Goal: Task Accomplishment & Management: Manage account settings

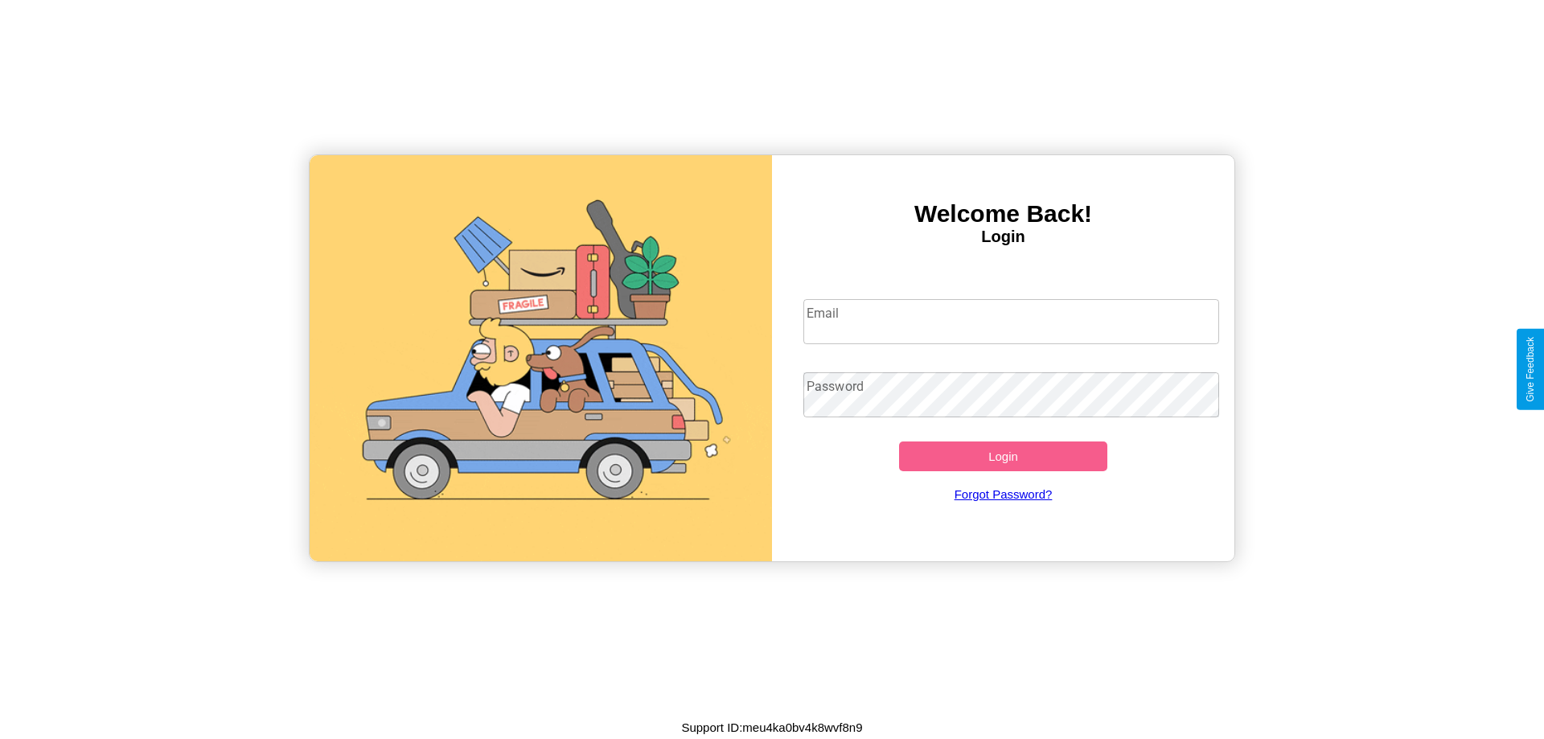
click at [1011, 321] on input "Email" at bounding box center [1011, 321] width 417 height 45
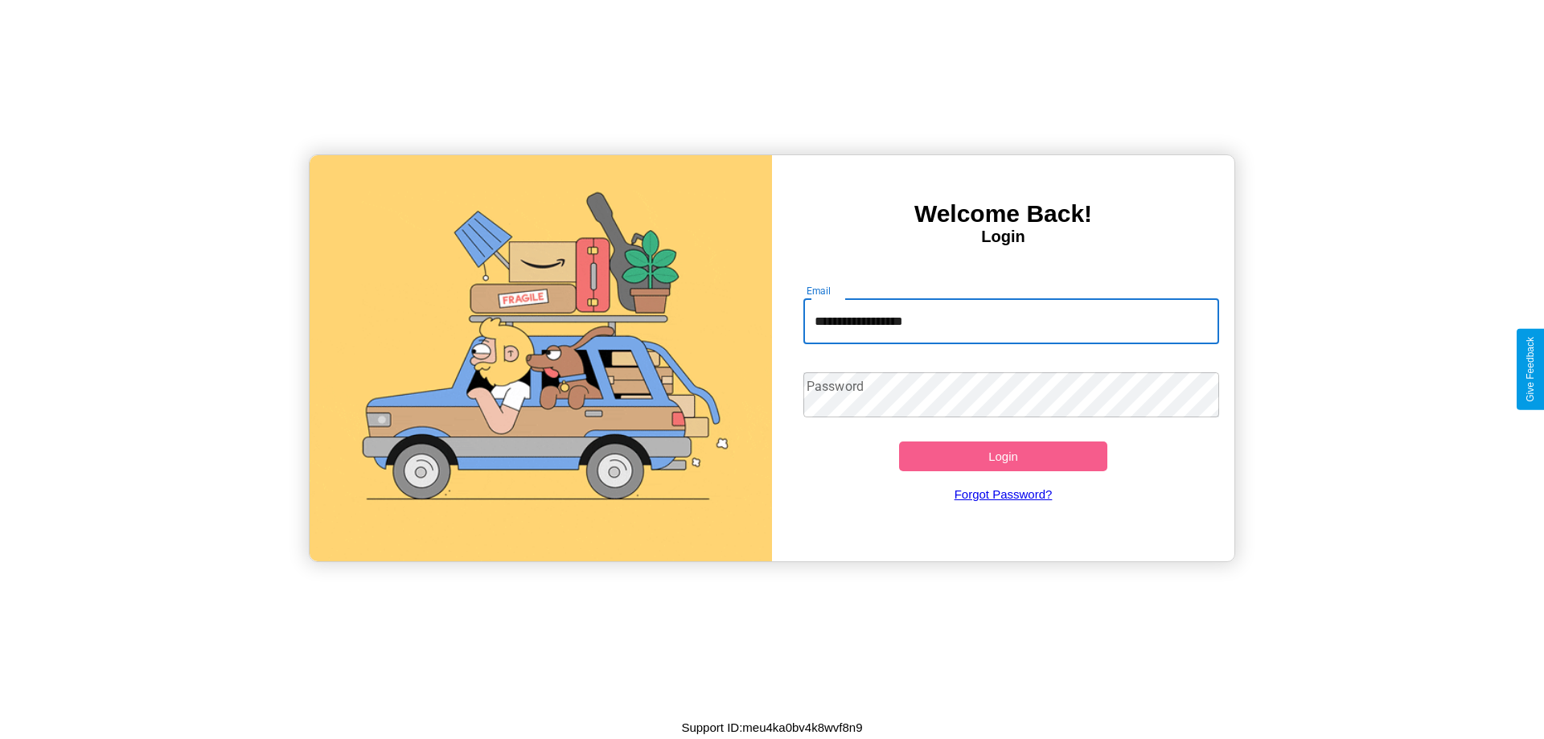
type input "**********"
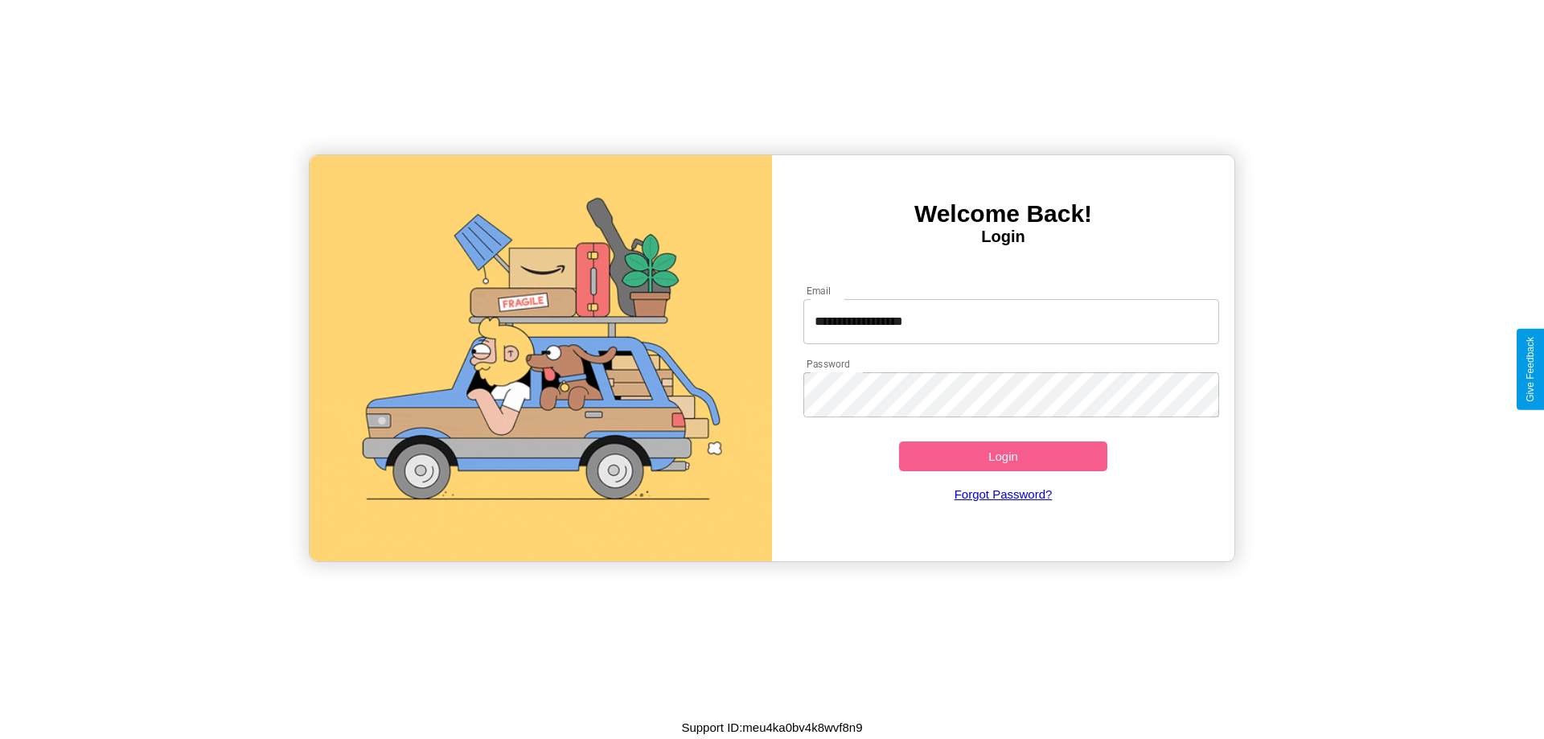
click at [1003, 456] on button "Login" at bounding box center [1003, 456] width 208 height 30
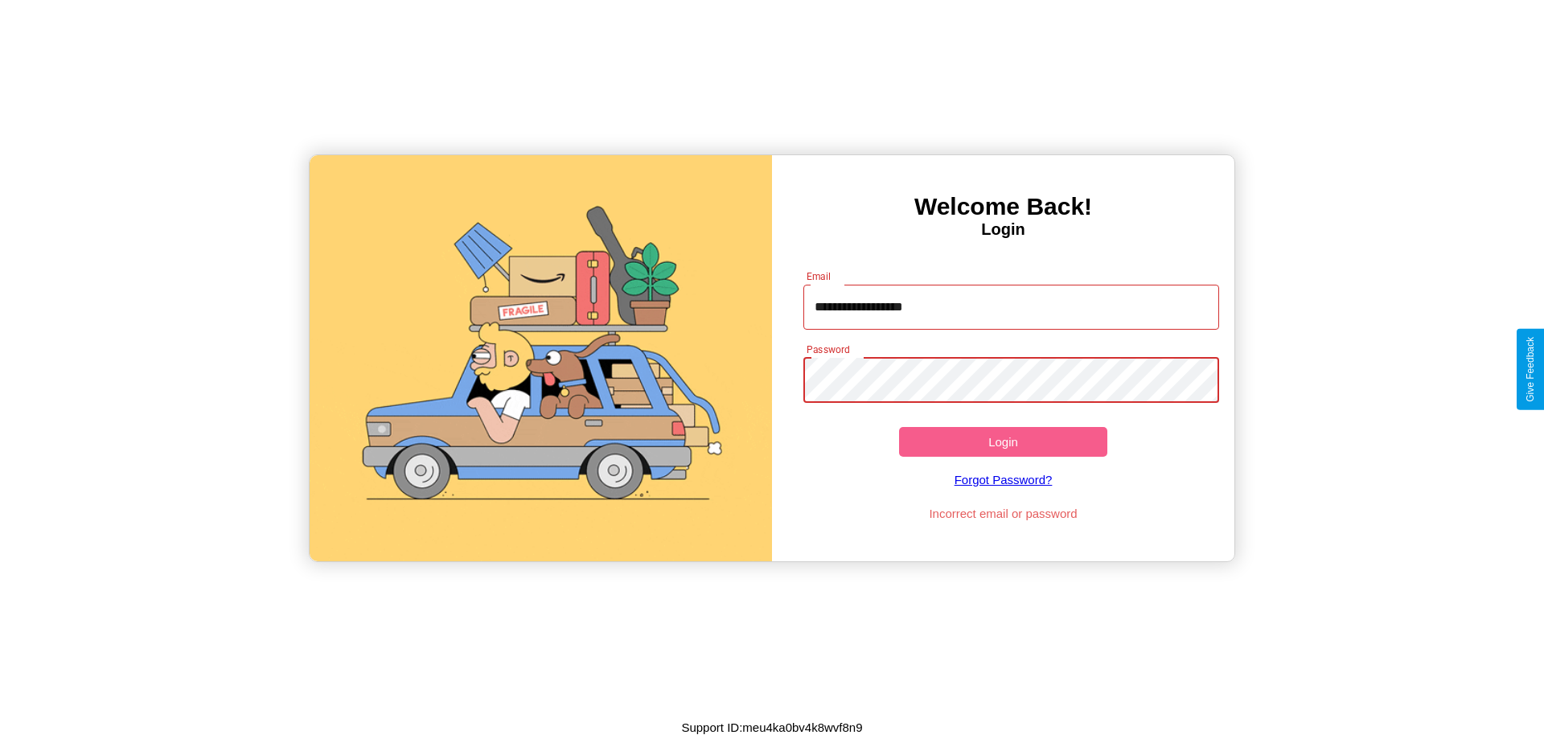
click at [1003, 441] on button "Login" at bounding box center [1003, 442] width 208 height 30
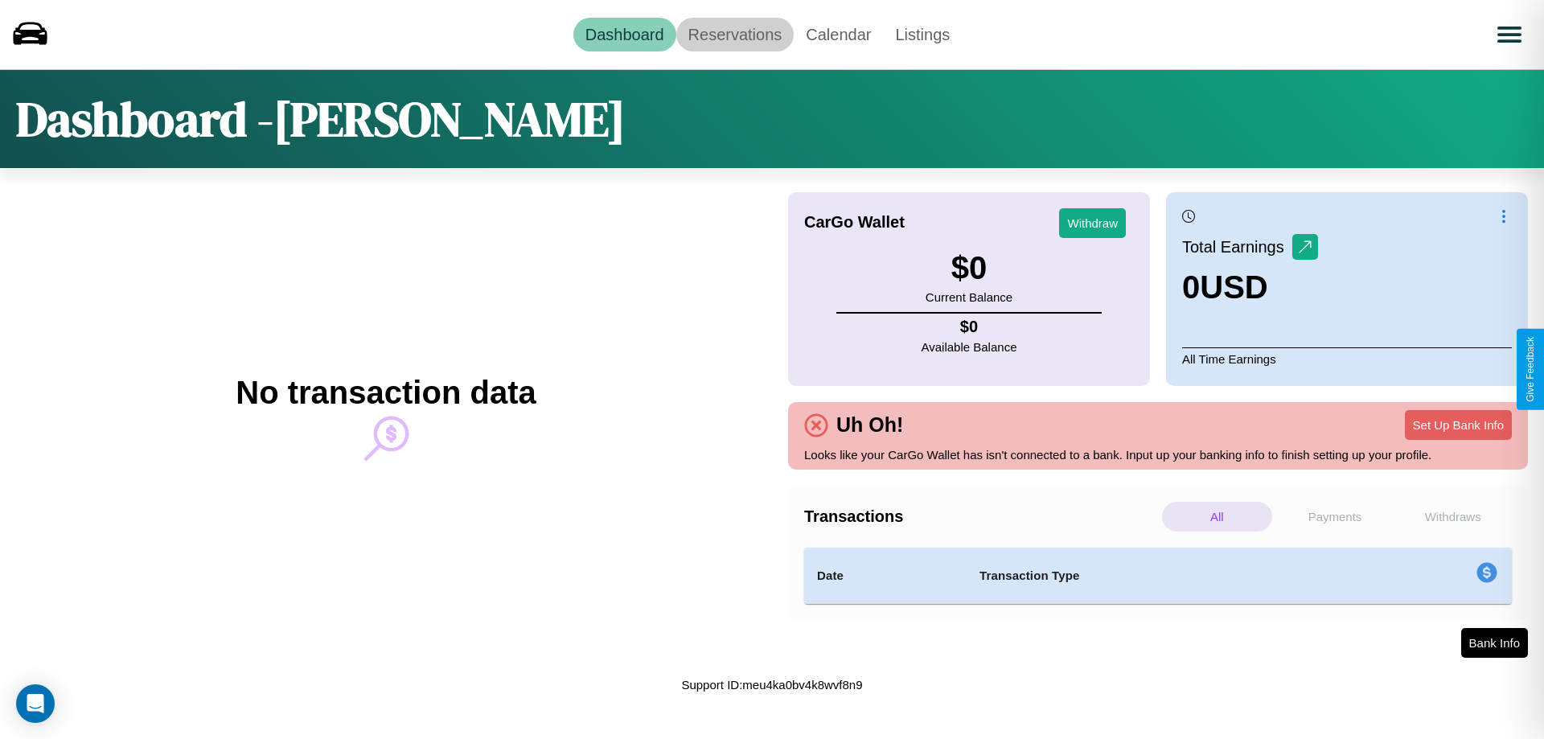
click at [734, 34] on link "Reservations" at bounding box center [735, 35] width 118 height 34
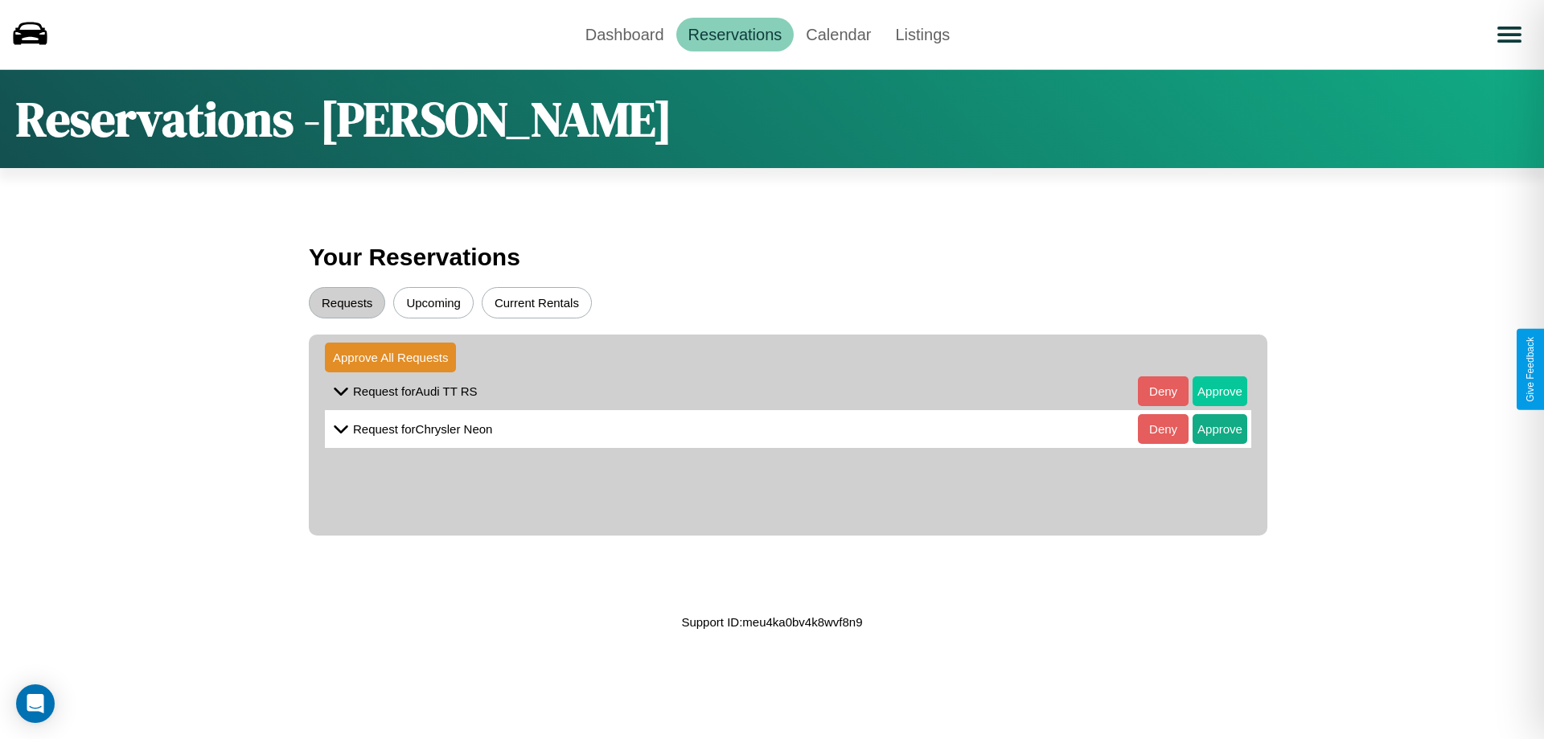
click at [1208, 391] on button "Approve" at bounding box center [1219, 391] width 55 height 30
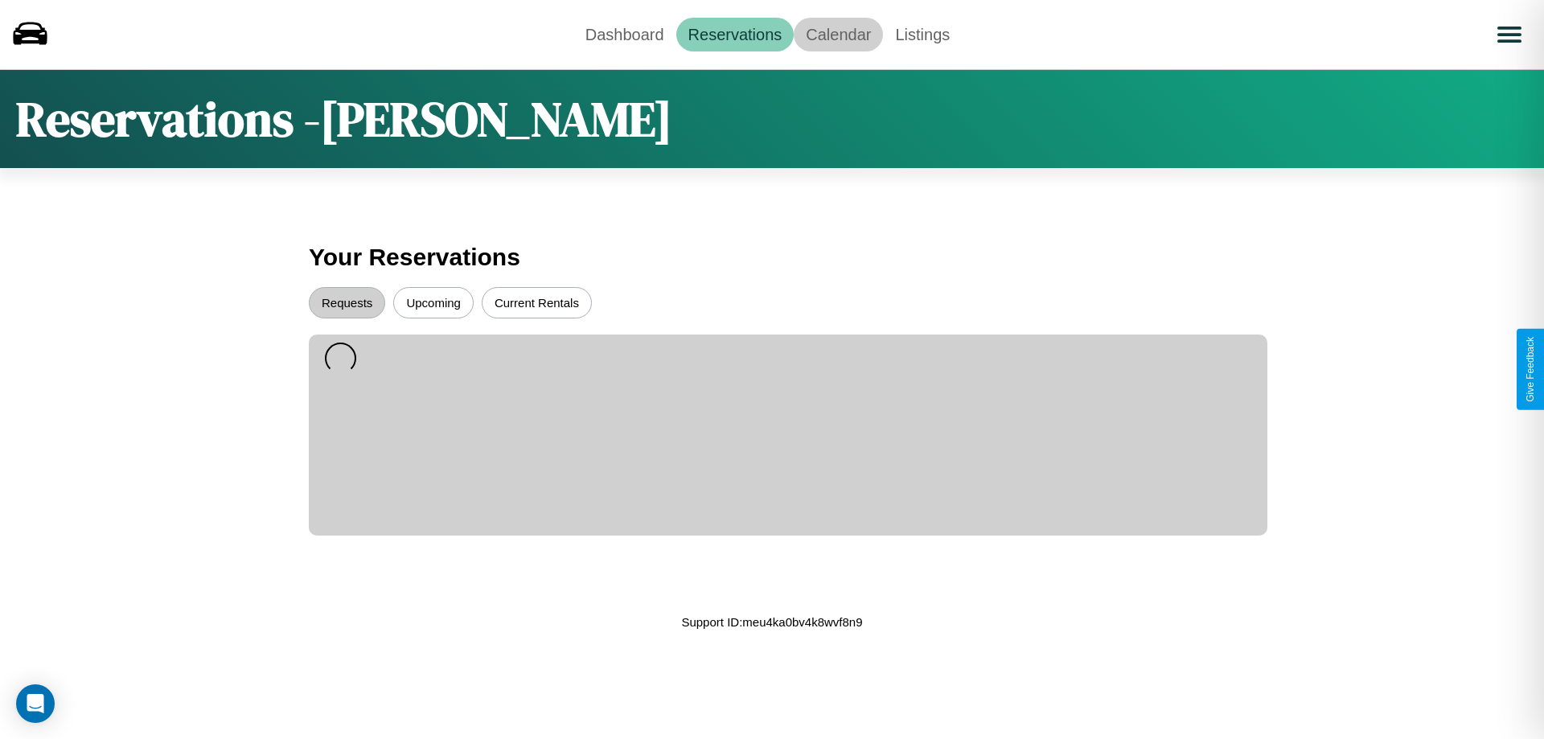
click at [838, 34] on link "Calendar" at bounding box center [838, 35] width 89 height 34
